Goal: Task Accomplishment & Management: Complete application form

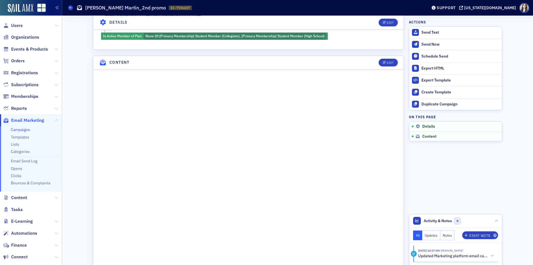
scroll to position [306, 0]
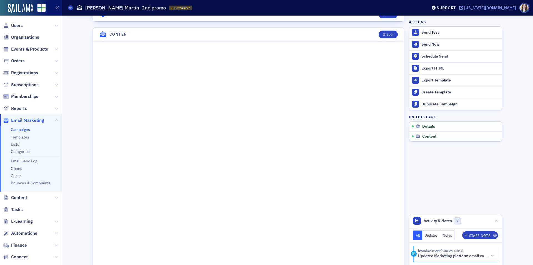
click at [504, 8] on div "[US_STATE][DOMAIN_NAME]" at bounding box center [491, 7] width 52 height 5
click at [395, 36] on button "Edit" at bounding box center [388, 35] width 19 height 8
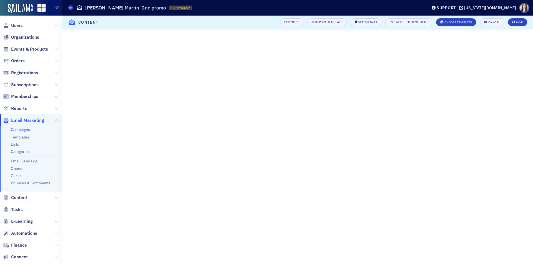
scroll to position [72, 0]
click at [519, 18] on header "Content Dev Mode Import Template Design Tags Switch to HTML Mode Choose Templat…" at bounding box center [297, 23] width 471 height 14
click at [519, 23] on div "Save" at bounding box center [520, 22] width 8 height 3
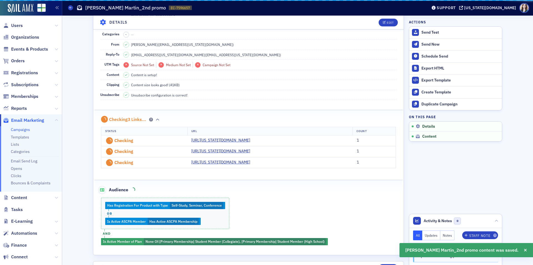
scroll to position [315, 0]
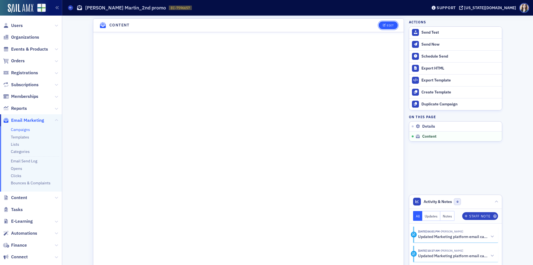
click at [388, 26] on div "Edit" at bounding box center [390, 25] width 7 height 3
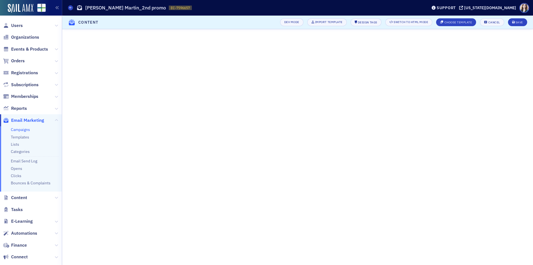
scroll to position [72, 0]
click at [523, 23] on button "Save" at bounding box center [517, 22] width 19 height 8
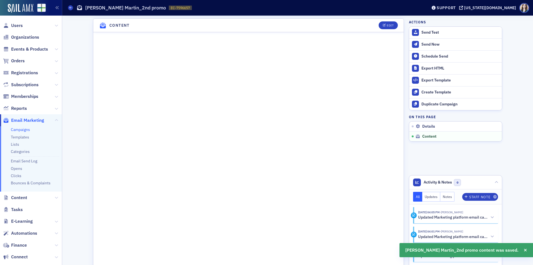
scroll to position [409, 0]
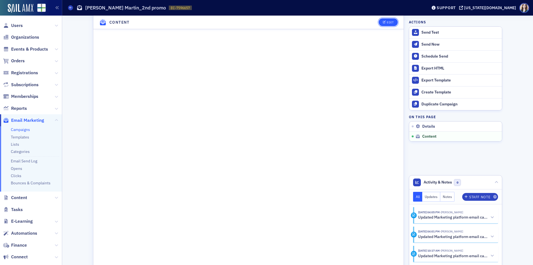
click at [387, 21] on div "Edit" at bounding box center [390, 22] width 7 height 3
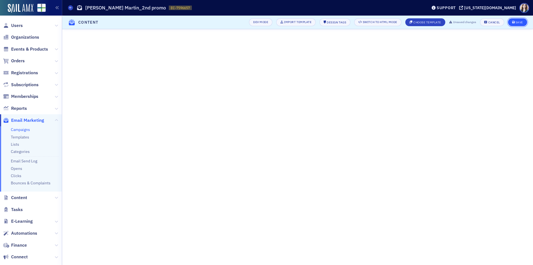
click at [520, 19] on button "Save" at bounding box center [517, 22] width 19 height 8
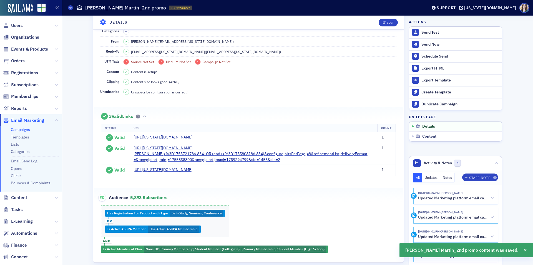
scroll to position [0, 0]
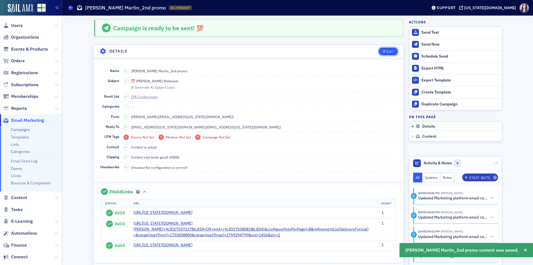
click at [383, 48] on button "Edit" at bounding box center [388, 52] width 19 height 8
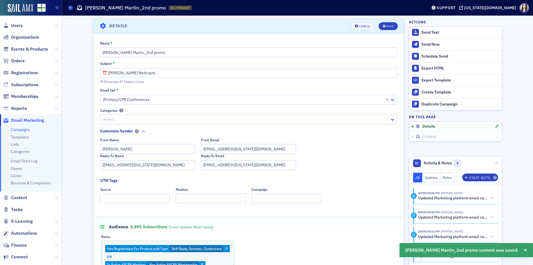
scroll to position [26, 0]
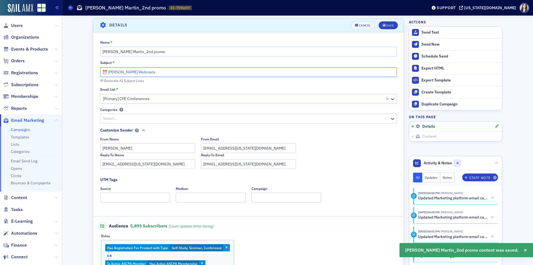
click at [105, 73] on input "⏰ [PERSON_NAME] Webcasts" at bounding box center [248, 72] width 297 height 10
paste input "Close your September out with our most popular presenter!"
type input "Close your September out with our most popular presenter! [PERSON_NAME] Webcasts"
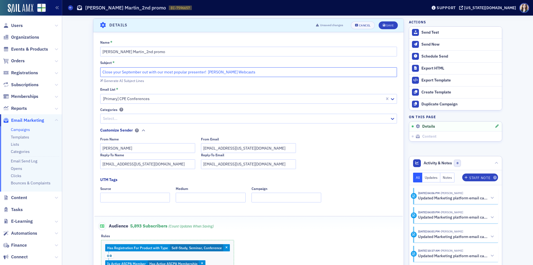
drag, startPoint x: 269, startPoint y: 74, endPoint x: 96, endPoint y: 85, distance: 173.7
click at [96, 85] on div "Name * [PERSON_NAME] Martin_2nd promo Subject * Close your September out with o…" at bounding box center [248, 173] width 311 height 267
type input "🎯"
click at [127, 82] on div "Generate AI Subject Lines" at bounding box center [124, 80] width 40 height 3
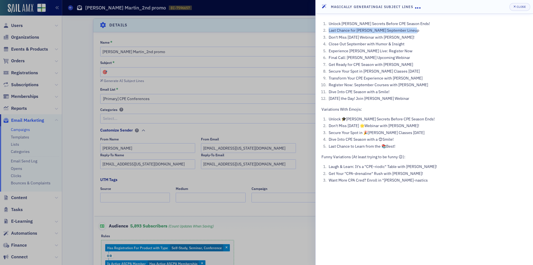
drag, startPoint x: 329, startPoint y: 31, endPoint x: 411, endPoint y: 32, distance: 81.7
click at [411, 32] on li "Last Chance for [PERSON_NAME] September Lineup" at bounding box center [428, 31] width 200 height 6
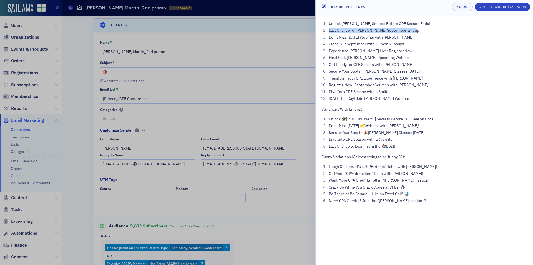
copy li "Last Chance for [PERSON_NAME] September Lineup"
click at [271, 43] on div at bounding box center [266, 132] width 533 height 265
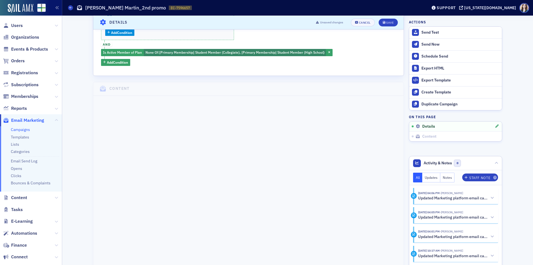
scroll to position [276, 0]
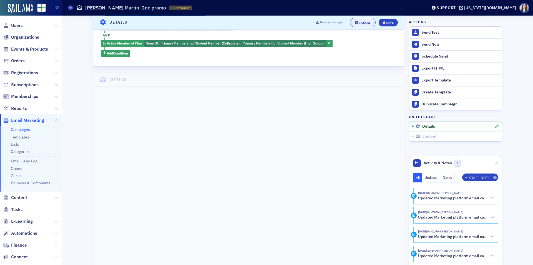
click at [363, 20] on button "Cancel" at bounding box center [363, 22] width 24 height 8
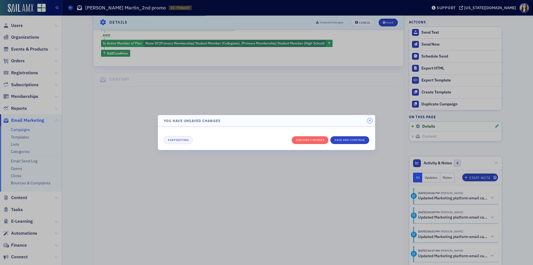
click at [371, 122] on icon "button" at bounding box center [370, 120] width 3 height 3
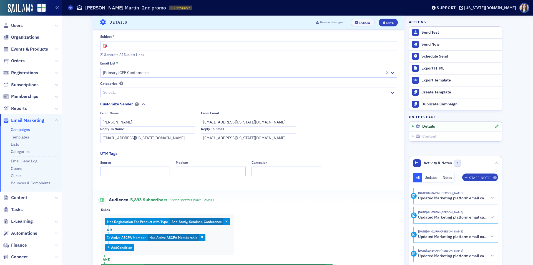
scroll to position [0, 0]
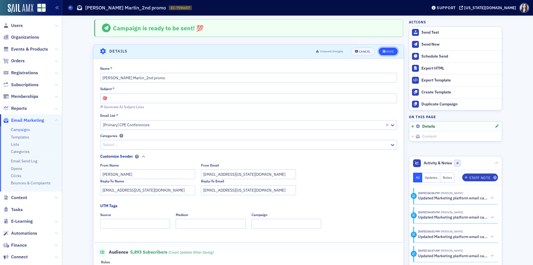
click at [395, 53] on button "Save" at bounding box center [388, 52] width 19 height 8
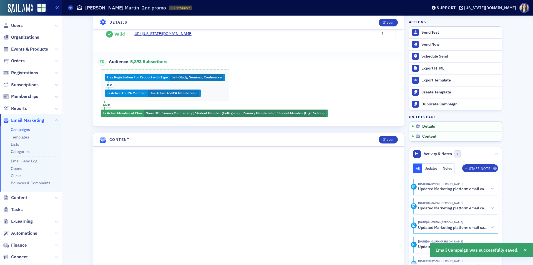
scroll to position [248, 0]
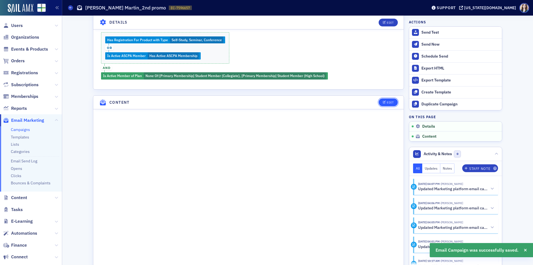
click at [386, 104] on button "Edit" at bounding box center [388, 102] width 19 height 8
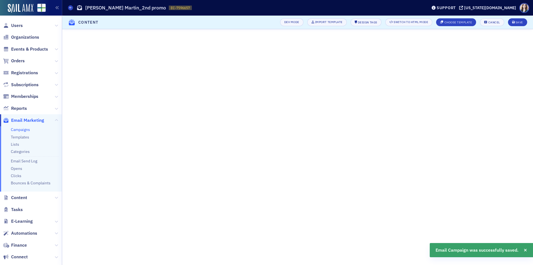
scroll to position [83, 0]
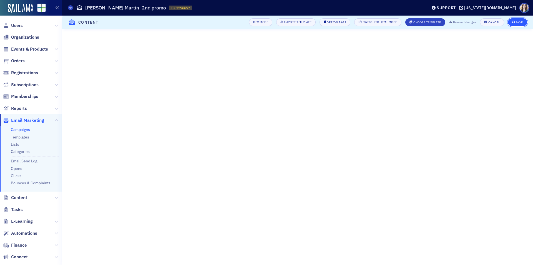
click at [516, 20] on button "Save" at bounding box center [517, 22] width 19 height 8
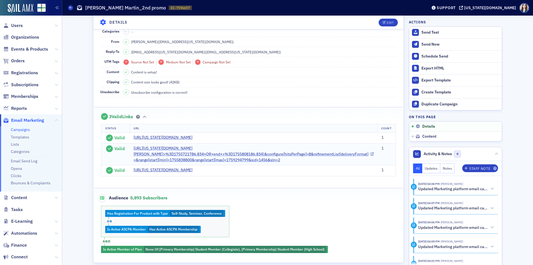
scroll to position [0, 0]
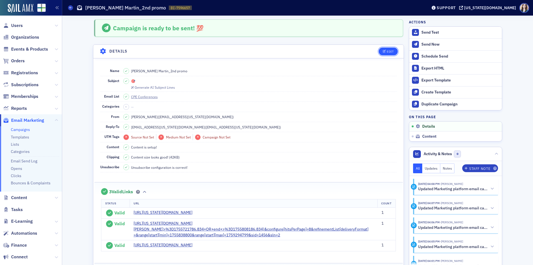
click at [395, 51] on button "Edit" at bounding box center [388, 52] width 19 height 8
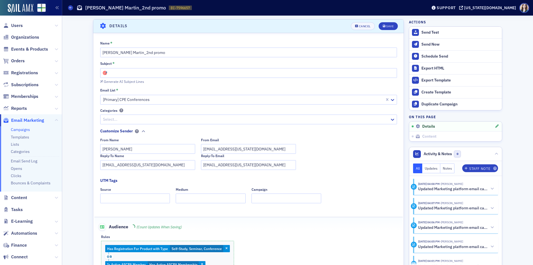
scroll to position [26, 0]
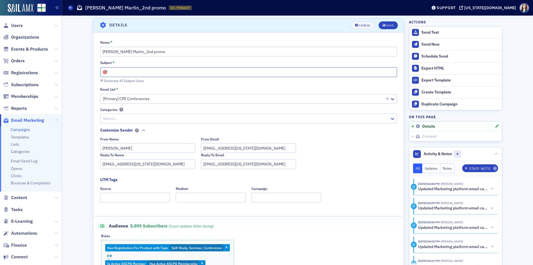
click at [179, 73] on input "🎯" at bounding box center [248, 72] width 297 height 10
drag, startPoint x: 129, startPoint y: 73, endPoint x: 163, endPoint y: 74, distance: 34.8
click at [163, 74] on input "🎯 [PERSON_NAME] Making Sure You Hit The Mark!" at bounding box center [248, 72] width 297 height 10
click at [158, 72] on input "🎯 [PERSON_NAME] Hitting The Mark!" at bounding box center [248, 72] width 297 height 10
type input "🎯 [PERSON_NAME] Hitting The Mark This September!"
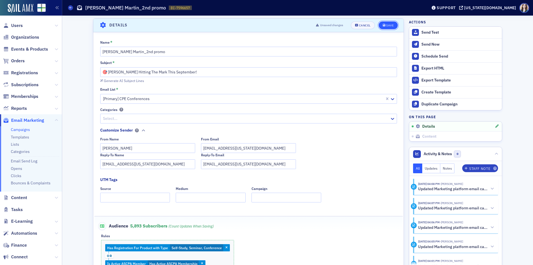
click at [393, 25] on button "Save" at bounding box center [388, 25] width 19 height 8
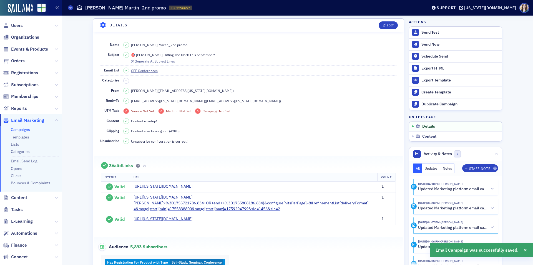
click at [398, 23] on header "Details Edit" at bounding box center [248, 26] width 311 height 14
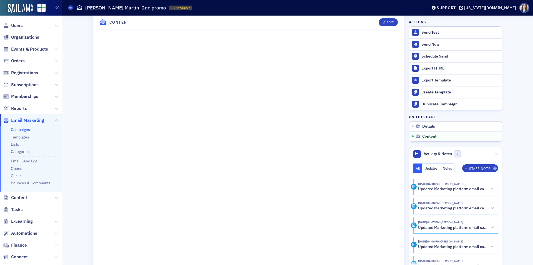
scroll to position [417, 0]
click at [384, 25] on button "Edit" at bounding box center [388, 22] width 19 height 8
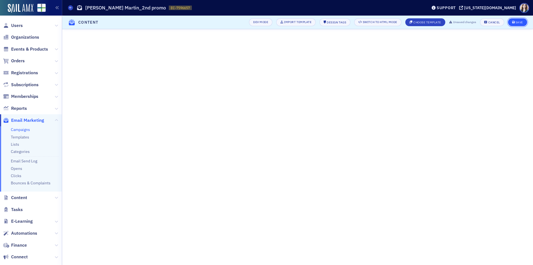
click at [516, 22] on span "Save" at bounding box center [518, 22] width 11 height 3
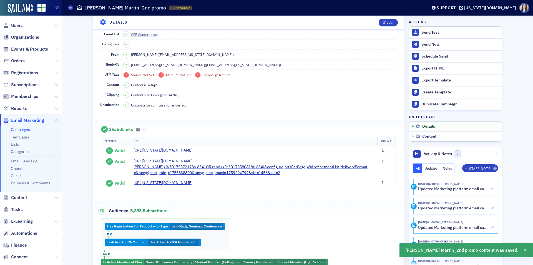
scroll to position [20, 0]
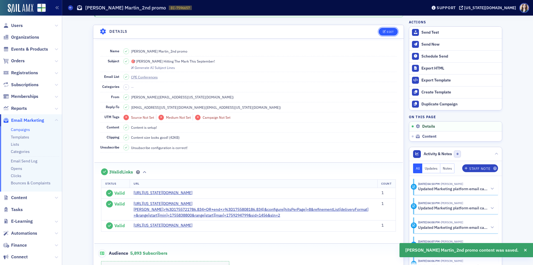
click at [387, 31] on div "Edit" at bounding box center [390, 31] width 7 height 3
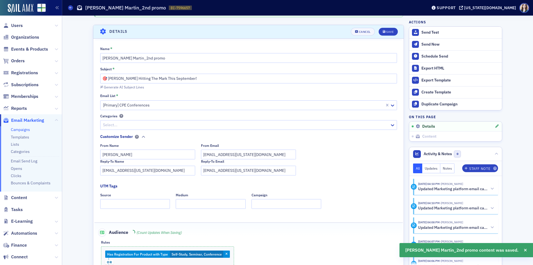
scroll to position [26, 0]
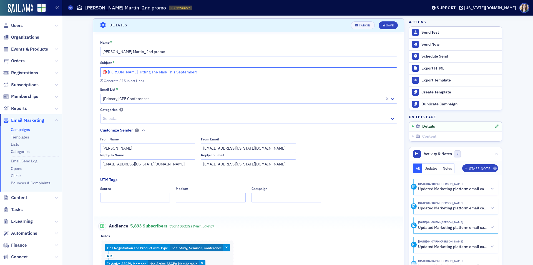
drag, startPoint x: 167, startPoint y: 74, endPoint x: 186, endPoint y: 73, distance: 18.9
click at [186, 73] on input "🎯 [PERSON_NAME] Hitting The Mark This September!" at bounding box center [248, 72] width 297 height 10
click at [149, 74] on input "🎯 [PERSON_NAME] Hitting The Mark This Month!" at bounding box center [248, 72] width 297 height 10
type input "🎯 [PERSON_NAME] Hitting The CPE [PERSON_NAME] This Month!"
click at [389, 26] on div "Save" at bounding box center [390, 25] width 8 height 3
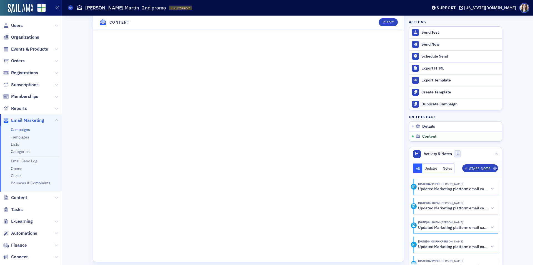
scroll to position [436, 0]
click at [372, 19] on header "Content Edit" at bounding box center [248, 23] width 311 height 14
click at [387, 22] on div "Edit" at bounding box center [390, 22] width 7 height 3
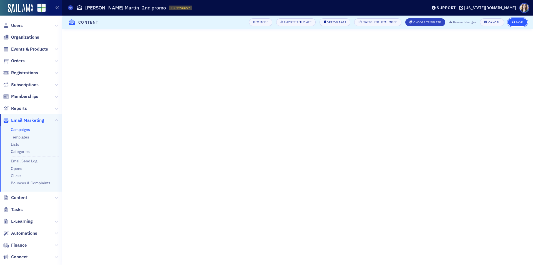
click at [523, 21] on div "Save" at bounding box center [520, 22] width 8 height 3
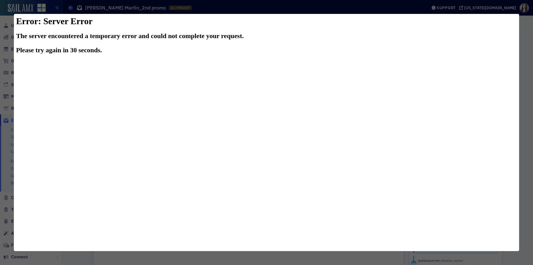
scroll to position [0, 0]
click at [320, 10] on div at bounding box center [266, 132] width 533 height 265
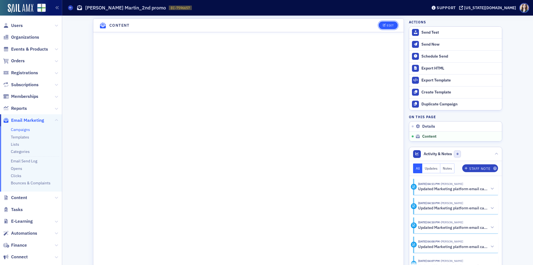
click at [387, 27] on button "Edit" at bounding box center [388, 25] width 19 height 8
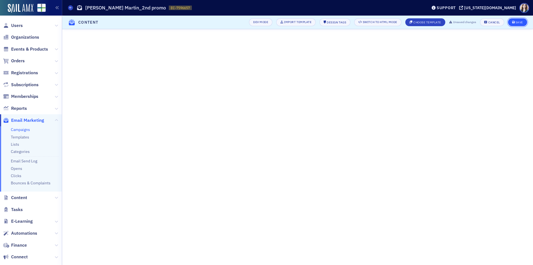
click at [515, 23] on icon "submit" at bounding box center [514, 22] width 3 height 3
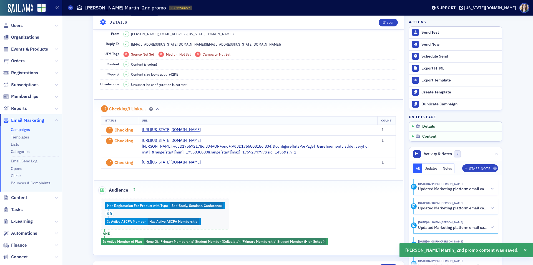
scroll to position [325, 0]
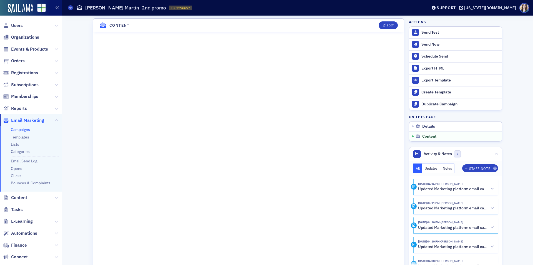
click at [397, 23] on header "Content Edit" at bounding box center [248, 26] width 311 height 14
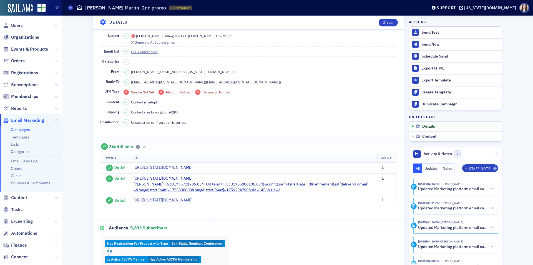
scroll to position [0, 0]
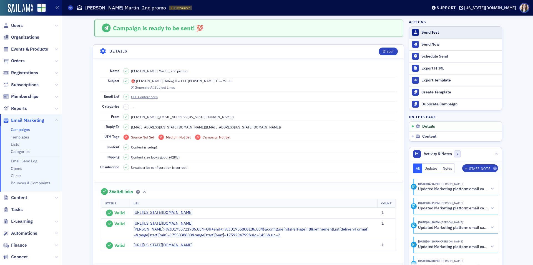
click at [445, 33] on div "Send Test" at bounding box center [461, 32] width 78 height 5
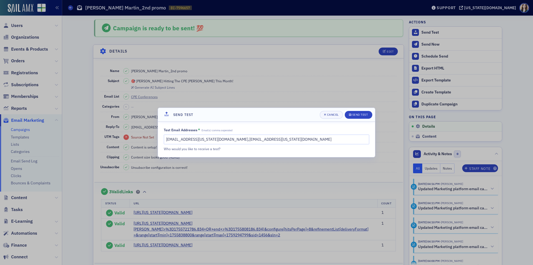
click at [273, 113] on header "Send Test Cancel Send Test" at bounding box center [266, 115] width 217 height 14
click at [369, 114] on button "Send Test" at bounding box center [359, 115] width 28 height 8
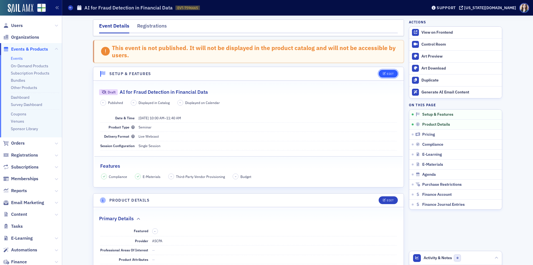
click at [393, 74] on button "Edit" at bounding box center [388, 74] width 19 height 8
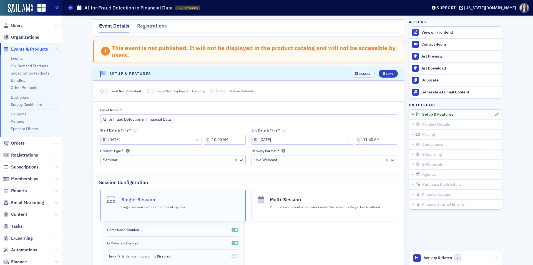
scroll to position [34, 0]
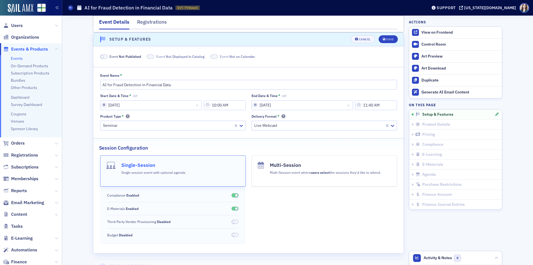
click at [101, 56] on span at bounding box center [102, 56] width 3 height 3
click at [384, 37] on button "Save" at bounding box center [388, 39] width 19 height 8
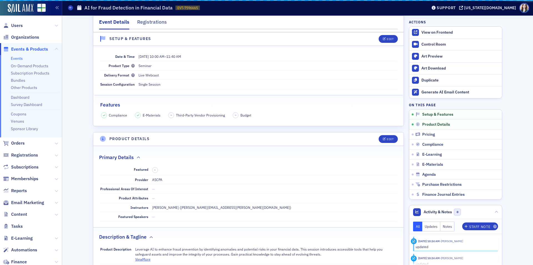
scroll to position [8, 0]
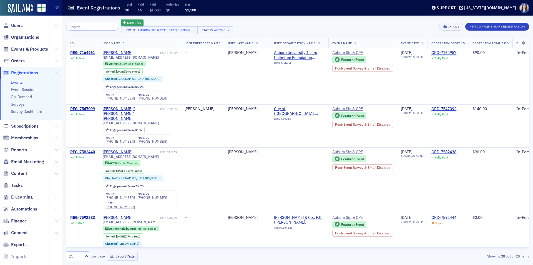
click at [21, 70] on span "Registrations" at bounding box center [24, 73] width 27 height 6
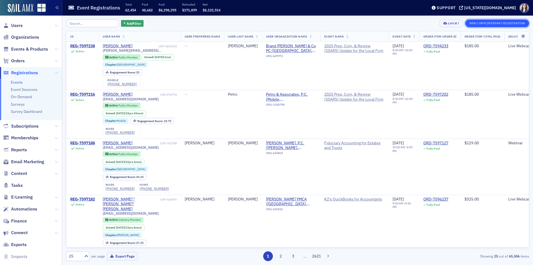
click at [488, 22] on button "New Complimentary Registration" at bounding box center [498, 23] width 64 height 8
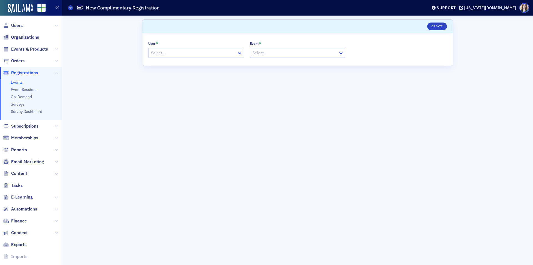
click at [188, 53] on div at bounding box center [194, 52] width 86 height 7
type input "Lori Hall"
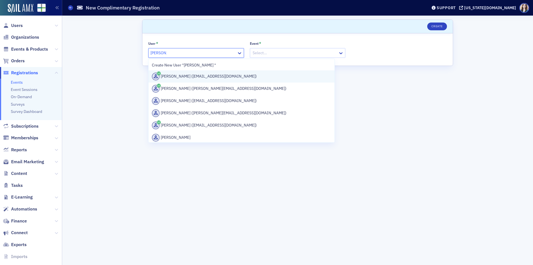
click at [214, 76] on div "Lori Hall (lhall@bibank.com)" at bounding box center [241, 77] width 179 height 8
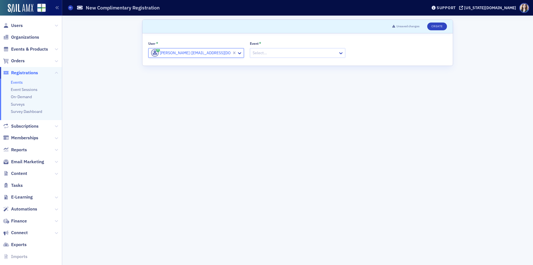
click at [318, 53] on div at bounding box center [295, 52] width 86 height 7
type input "AI for Fraud"
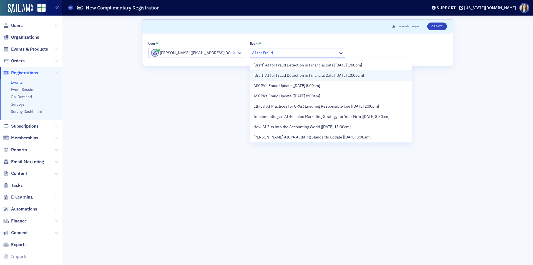
click at [333, 75] on span "[Draft] AI for Fraud Detection in Financial Data [9/15/2025 10:00am]" at bounding box center [309, 76] width 111 height 6
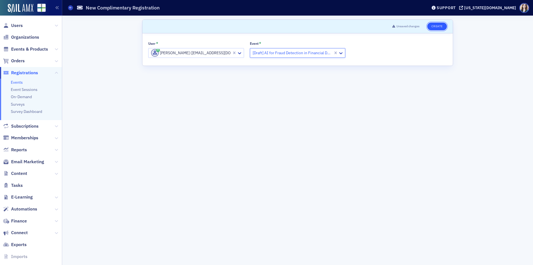
click at [435, 26] on button "Create" at bounding box center [438, 27] width 20 height 8
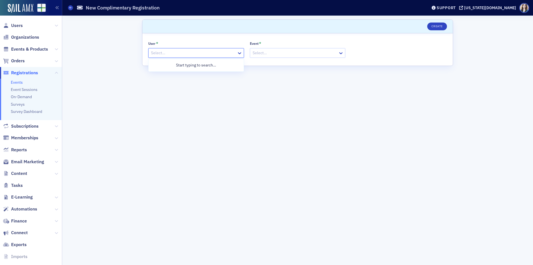
click at [164, 51] on div at bounding box center [194, 52] width 86 height 7
type input "James Ellis"
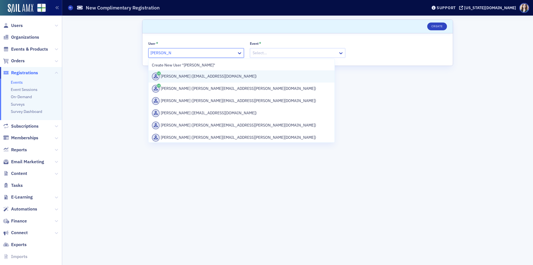
click at [191, 74] on div "Jim Ellis (jellis@mcdanielcpa.com)" at bounding box center [241, 77] width 179 height 8
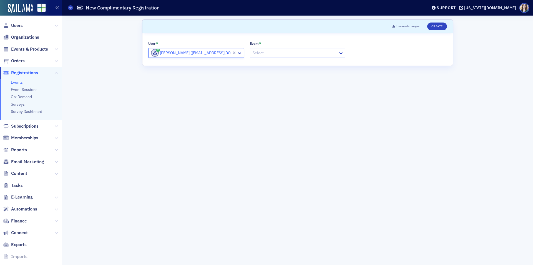
click at [277, 51] on div at bounding box center [295, 52] width 86 height 7
type input "AI for Fraud"
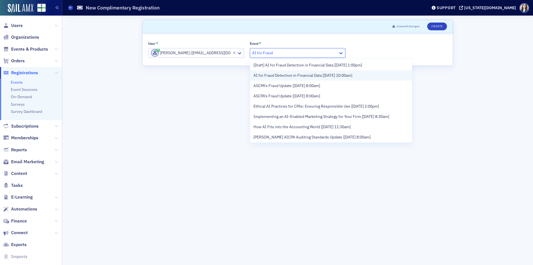
click at [292, 76] on span "AI for Fraud Detection in Financial Data [9/15/2025 10:00am]" at bounding box center [303, 76] width 99 height 6
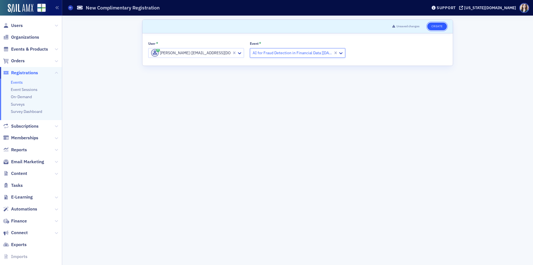
click at [442, 26] on button "Create" at bounding box center [438, 27] width 20 height 8
click at [159, 54] on div at bounding box center [194, 52] width 86 height 7
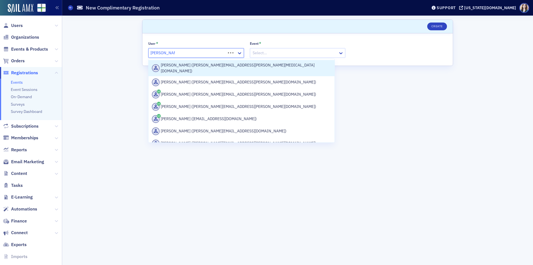
type input "Paul Lindgr"
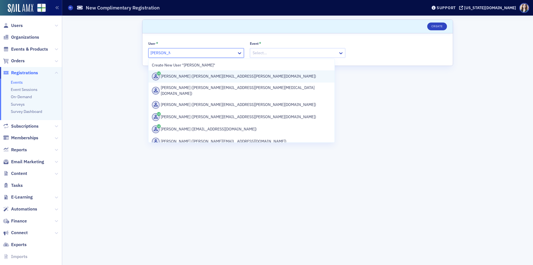
click at [208, 73] on div "Paul Lindgren (paul.lindgren@honeycomb.cpa)" at bounding box center [241, 77] width 179 height 8
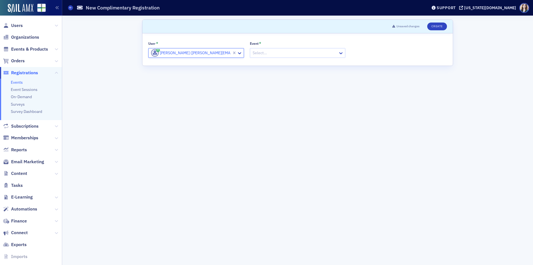
click at [273, 51] on div at bounding box center [295, 52] width 86 height 7
type input "AI For Fraud"
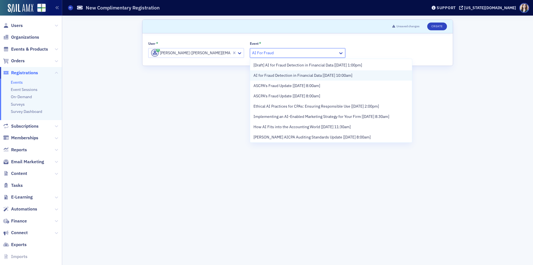
click at [278, 75] on span "AI for Fraud Detection in Financial Data [9/15/2025 10:00am]" at bounding box center [303, 76] width 99 height 6
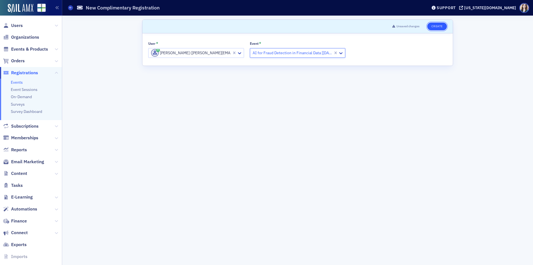
click at [438, 25] on button "Create" at bounding box center [438, 27] width 20 height 8
click at [175, 51] on div at bounding box center [194, 52] width 86 height 7
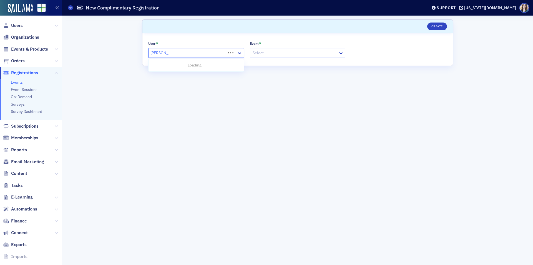
type input "Mark Malone"
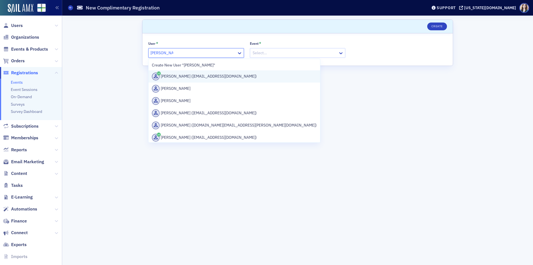
click at [176, 76] on div "Mark Malone (malonema@bellsouth.net)" at bounding box center [234, 77] width 165 height 8
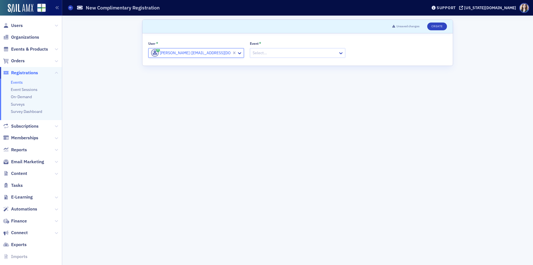
click at [272, 52] on div at bounding box center [295, 52] width 86 height 7
type input "AI for Fraud"
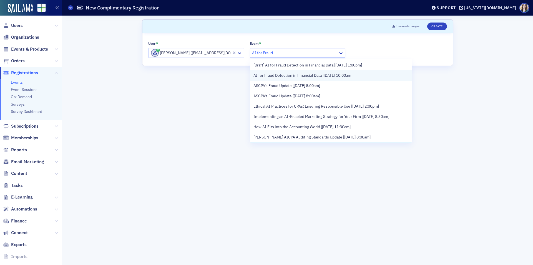
click at [281, 72] on div "AI for Fraud Detection in Financial Data [9/15/2025 10:00am]" at bounding box center [331, 75] width 162 height 10
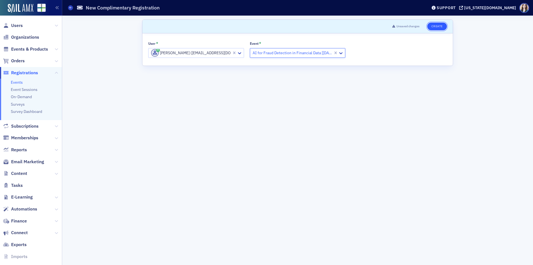
click at [438, 24] on button "Create" at bounding box center [438, 27] width 20 height 8
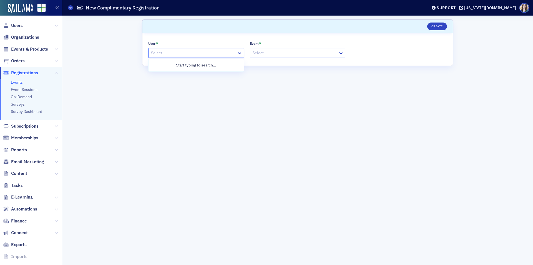
click at [161, 53] on div at bounding box center [194, 52] width 86 height 7
type input "Frank Jones"
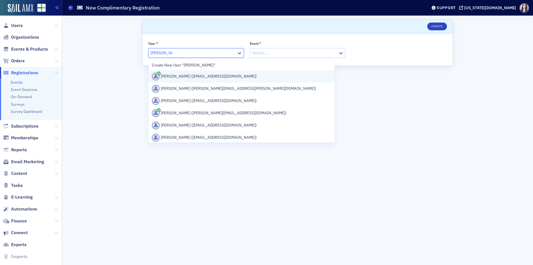
click at [178, 76] on div "Frank Jones (fvjonescpa@yahoo.com)" at bounding box center [241, 77] width 179 height 8
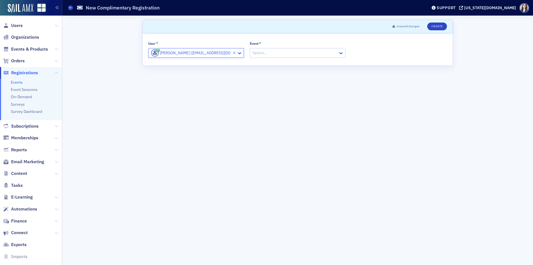
click at [259, 54] on div at bounding box center [295, 52] width 86 height 7
type input "AI for Fraud"
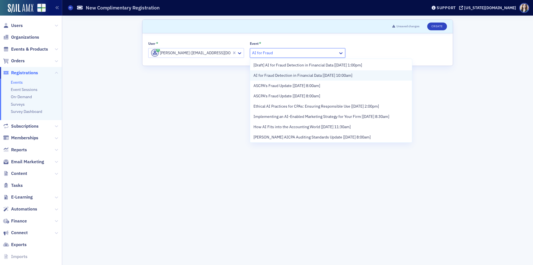
click at [286, 77] on span "AI for Fraud Detection in Financial Data [9/15/2025 10:00am]" at bounding box center [303, 76] width 99 height 6
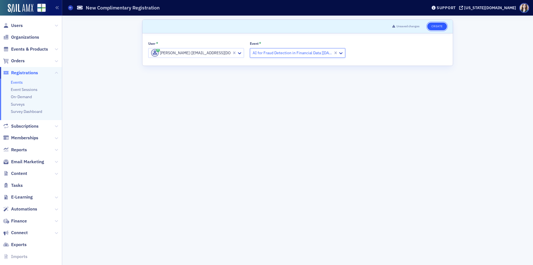
click at [438, 25] on button "Create" at bounding box center [438, 27] width 20 height 8
